Goal: Communication & Community: Answer question/provide support

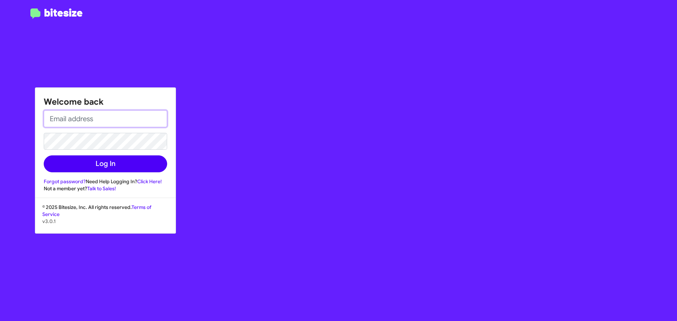
type input "[EMAIL_ADDRESS][DOMAIN_NAME]"
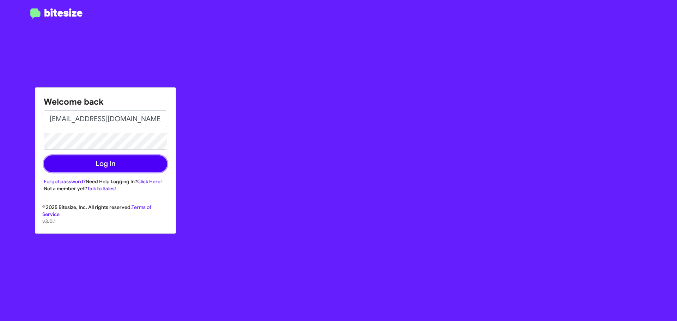
click at [113, 163] on button "Log In" at bounding box center [105, 164] width 123 height 17
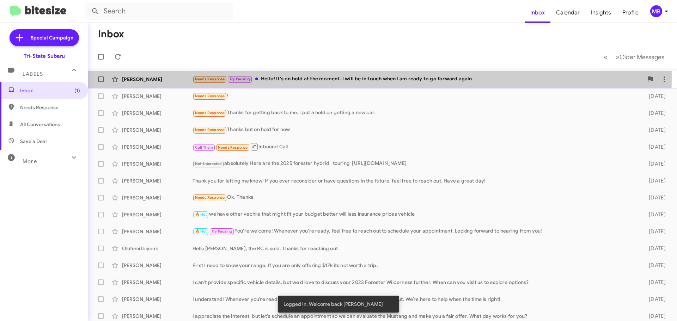
click at [277, 77] on div "Needs Response Try Pausing Hello! It's on hold at the moment. I will be in touc…" at bounding box center [418, 79] width 451 height 8
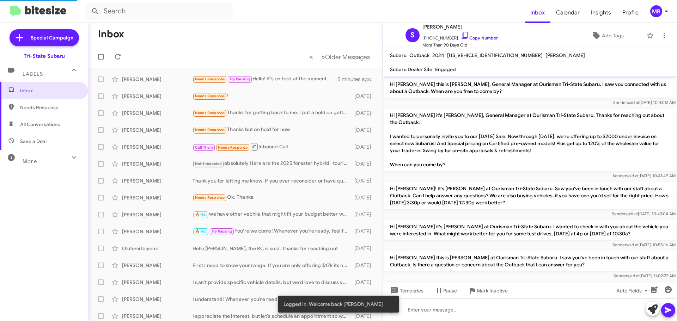
scroll to position [436, 0]
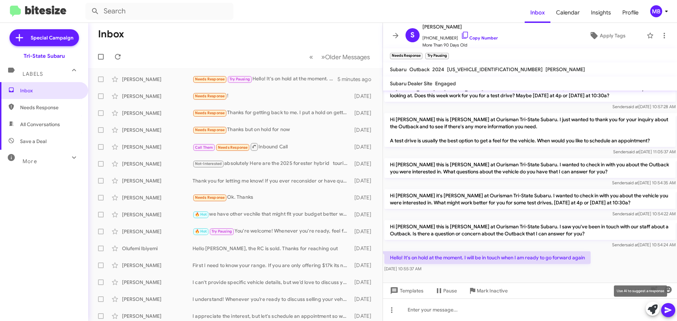
click at [652, 313] on icon at bounding box center [653, 310] width 10 height 10
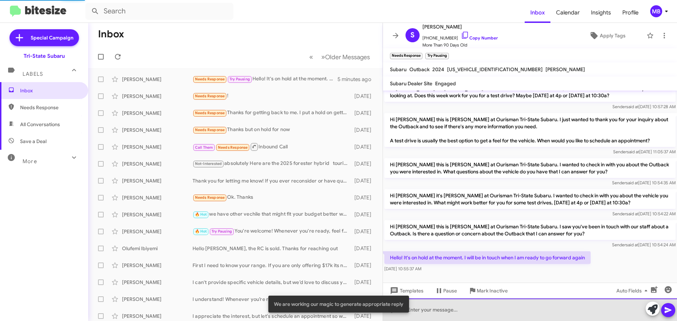
click at [618, 308] on div at bounding box center [530, 310] width 294 height 23
click at [592, 309] on div at bounding box center [530, 310] width 294 height 23
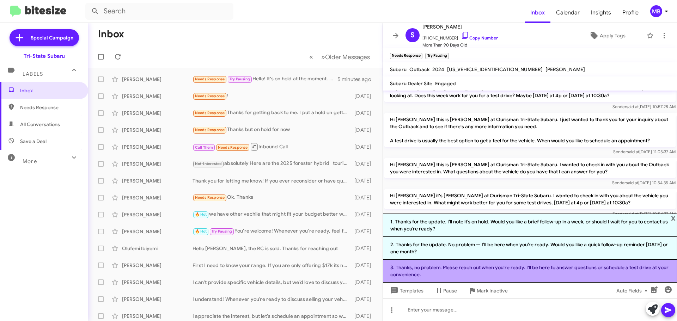
click at [565, 268] on li "3. Thanks, no problem. Please reach out when you're ready. I'll be here to answ…" at bounding box center [530, 271] width 294 height 23
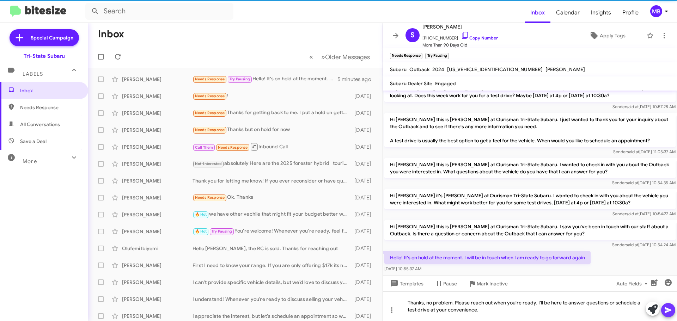
click at [668, 316] on span at bounding box center [668, 310] width 8 height 14
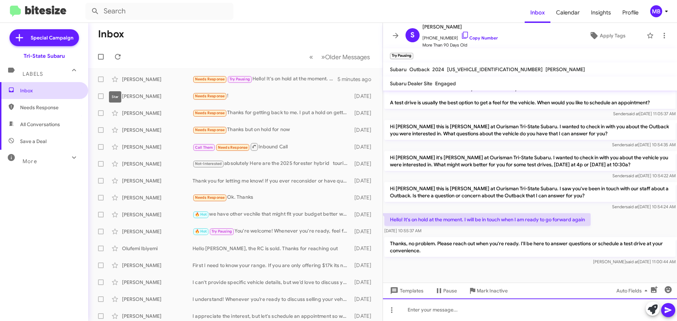
scroll to position [483, 0]
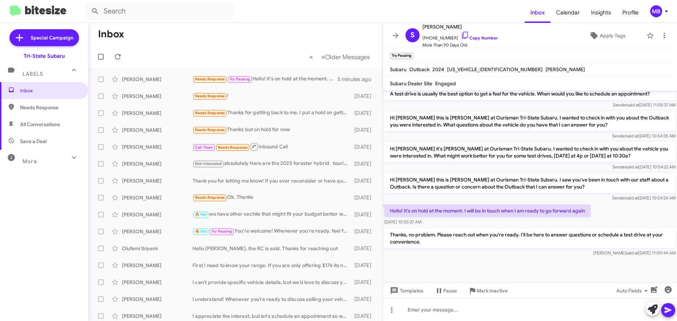
click at [59, 106] on span "Needs Response" at bounding box center [50, 107] width 60 height 7
type input "in:needs-response"
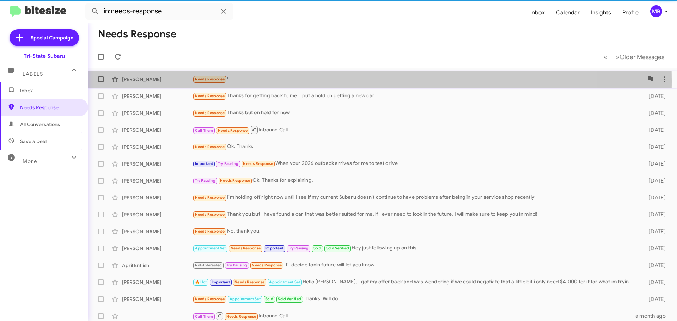
click at [141, 80] on div "[PERSON_NAME]" at bounding box center [157, 79] width 71 height 7
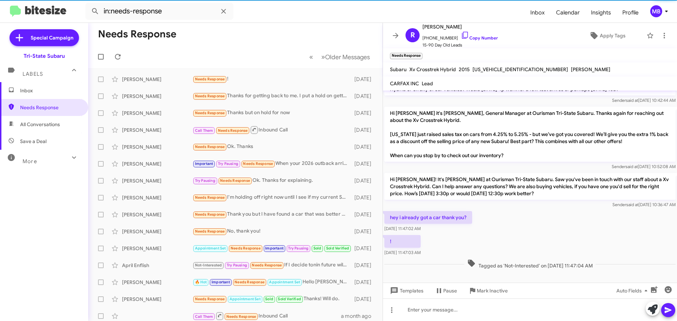
scroll to position [48, 0]
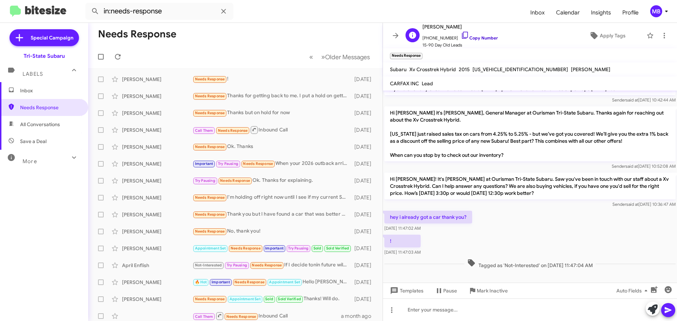
click at [481, 37] on link "Copy Number" at bounding box center [479, 37] width 37 height 5
